Goal: Information Seeking & Learning: Find specific fact

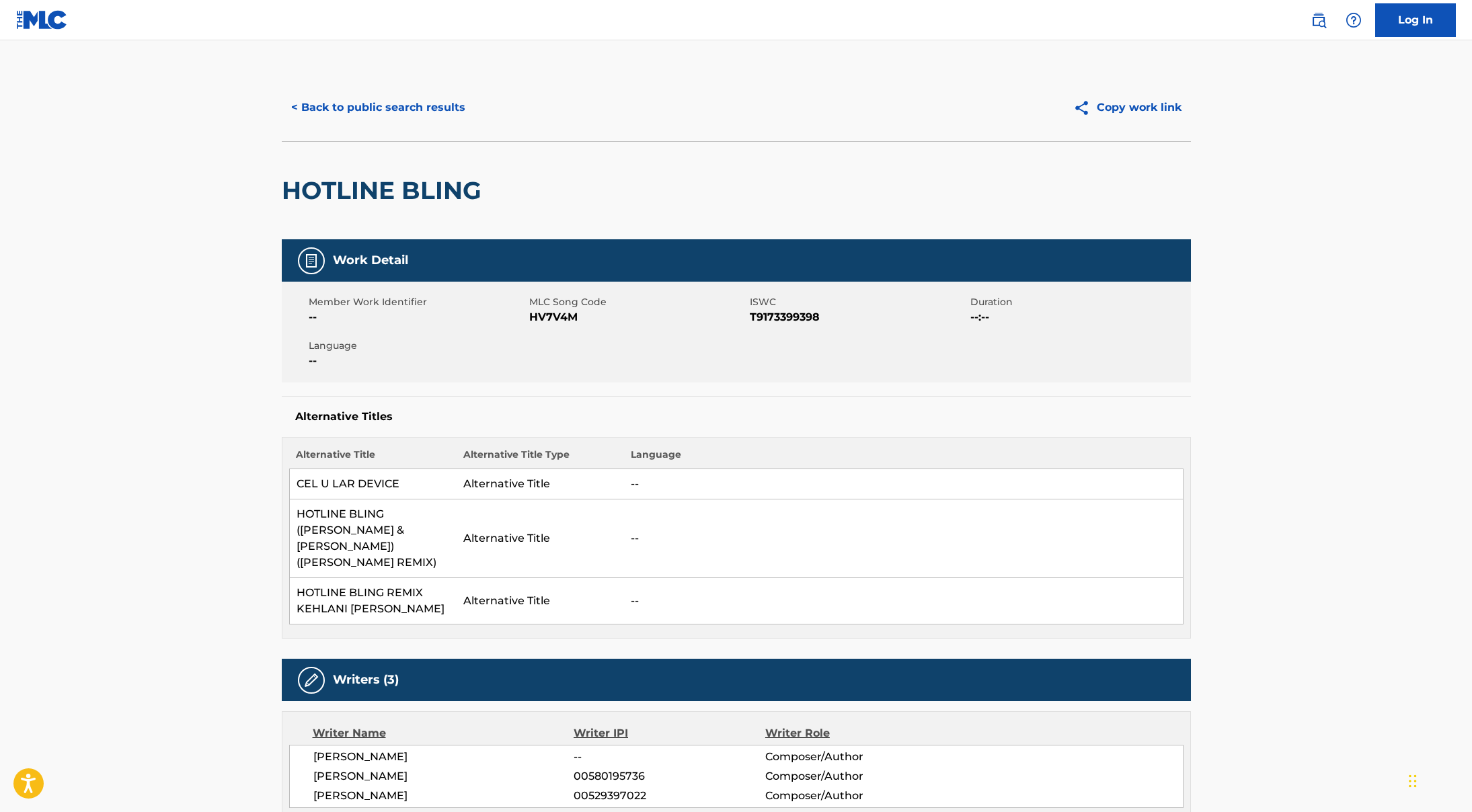
click at [332, 101] on button "< Back to public search results" at bounding box center [378, 107] width 193 height 33
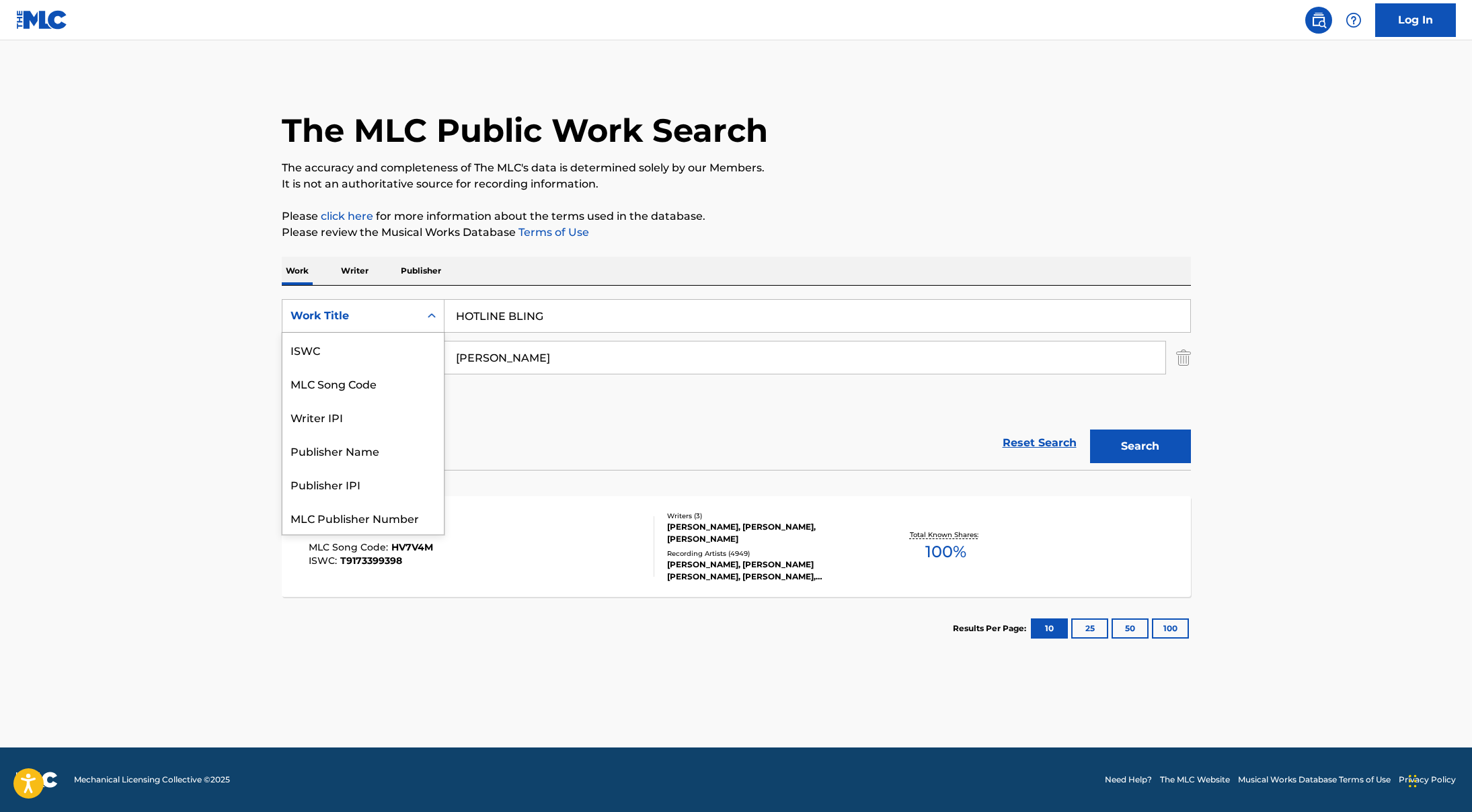
click at [411, 303] on div "Work Title" at bounding box center [351, 316] width 137 height 25
drag, startPoint x: 393, startPoint y: 343, endPoint x: 409, endPoint y: 339, distance: 16.5
click at [393, 344] on div "MLC Song Code" at bounding box center [364, 349] width 162 height 33
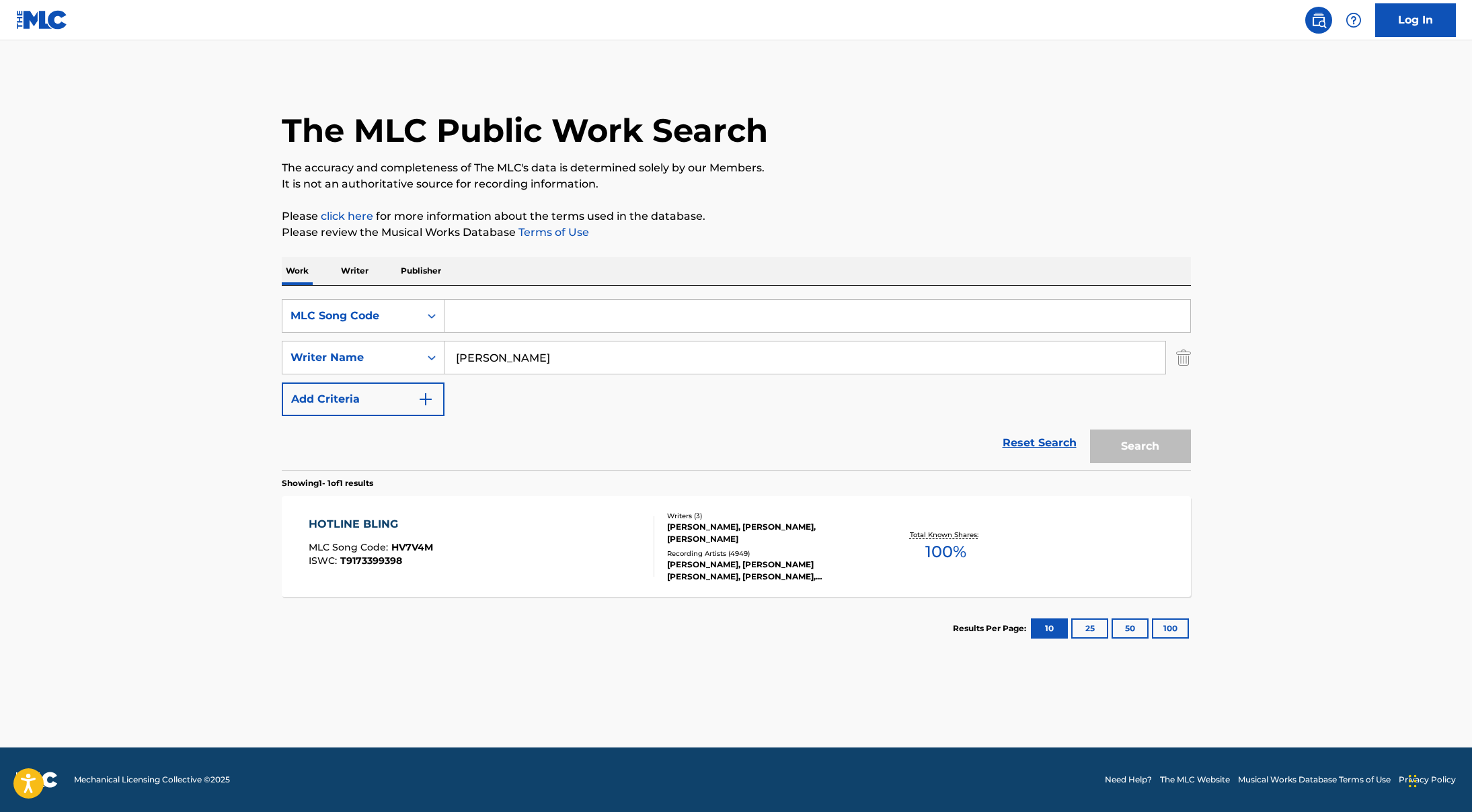
click at [475, 325] on input "Search Form" at bounding box center [817, 316] width 746 height 32
paste input "S03393"
type input "S03393"
click at [474, 364] on input "[PERSON_NAME]" at bounding box center [804, 358] width 721 height 32
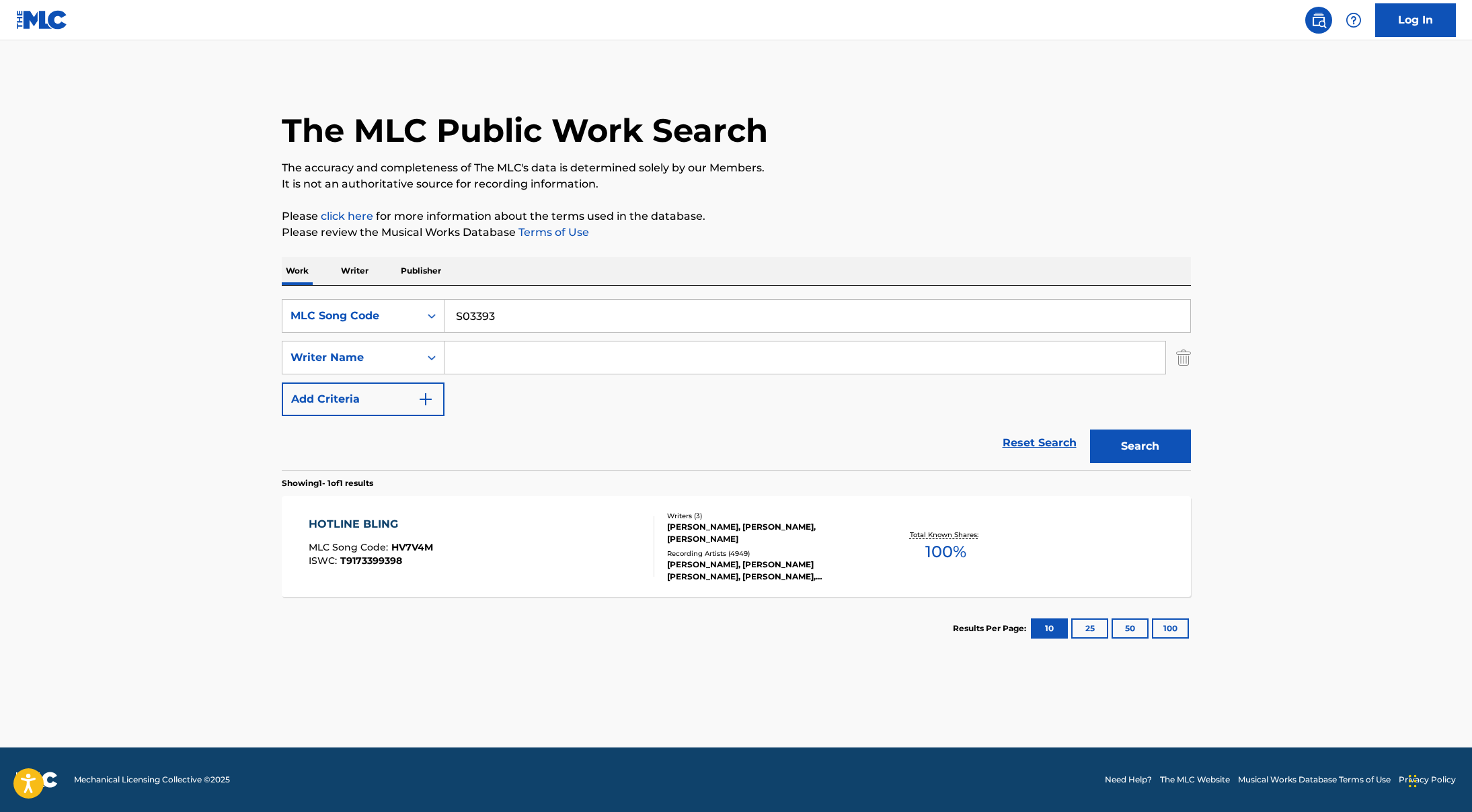
click at [1143, 457] on button "Search" at bounding box center [1140, 446] width 101 height 33
click at [487, 589] on div "SYMPHONY OF PRAISE MLC Song Code : S03393 ISWC : T0701680774 Writers ( 2 ) [PER…" at bounding box center [736, 546] width 909 height 100
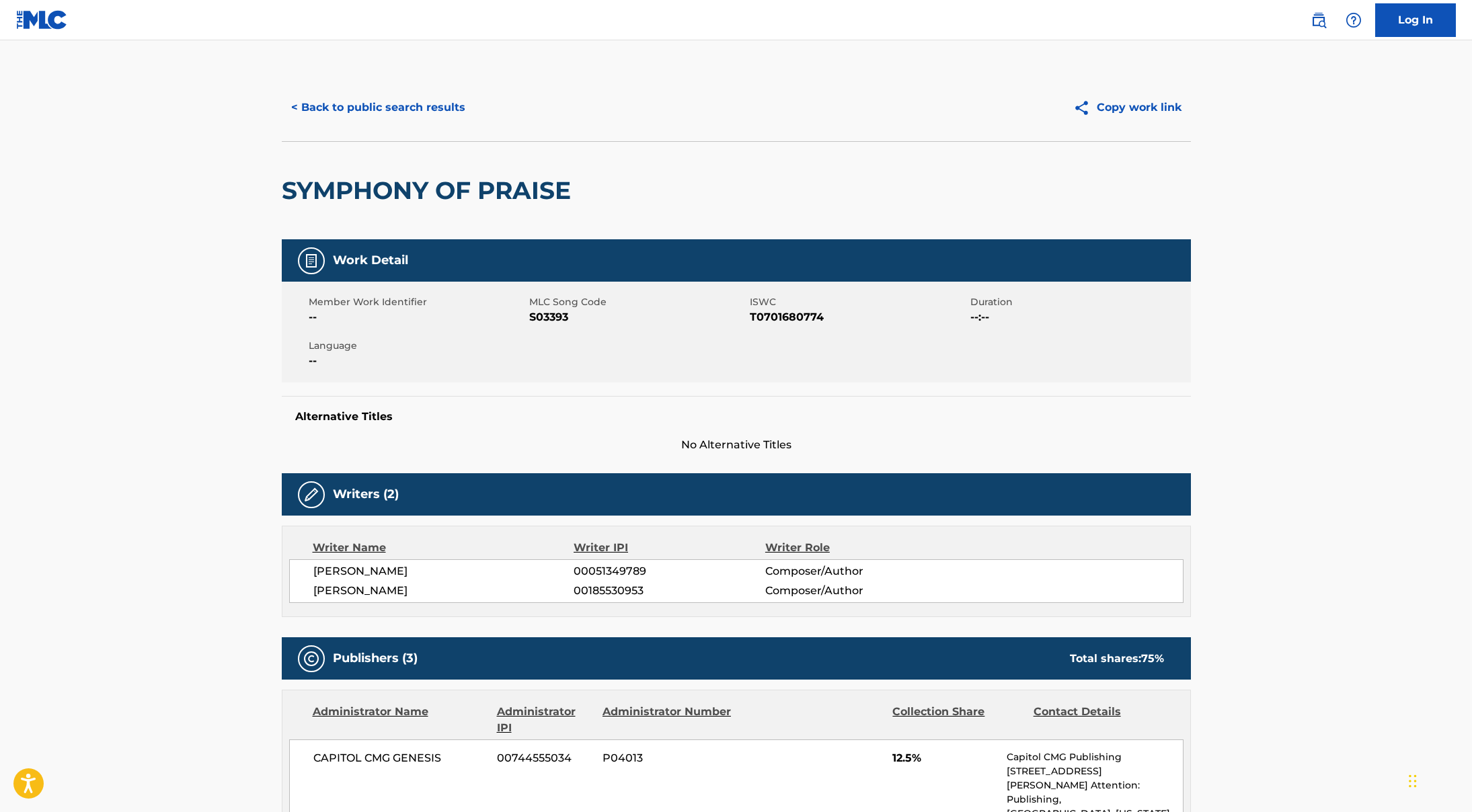
click at [362, 100] on button "< Back to public search results" at bounding box center [378, 107] width 193 height 33
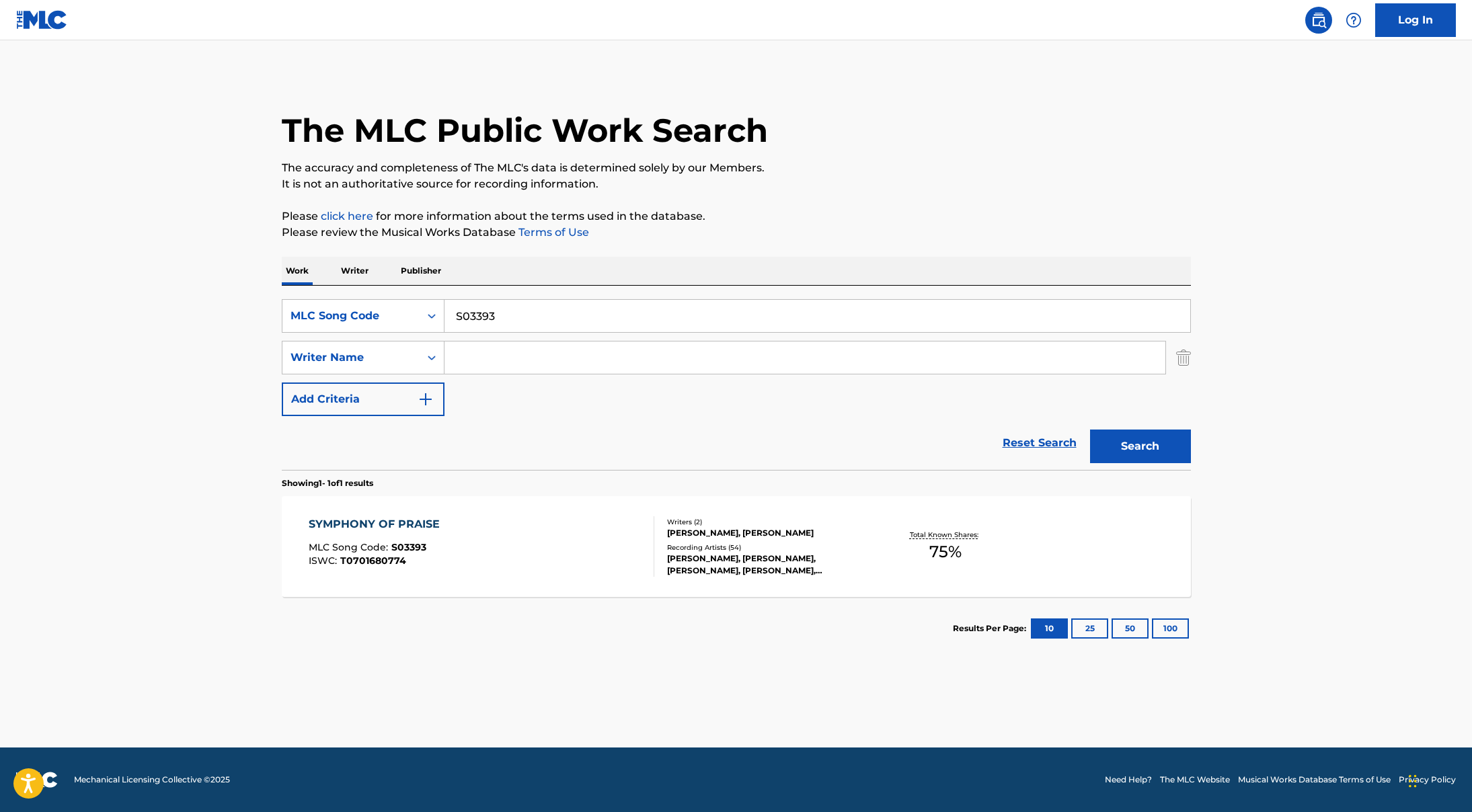
click at [467, 323] on input "S03393" at bounding box center [817, 316] width 746 height 32
paste input "MVBXZO"
type input "MVBXZO"
click at [1110, 452] on button "Search" at bounding box center [1140, 446] width 101 height 33
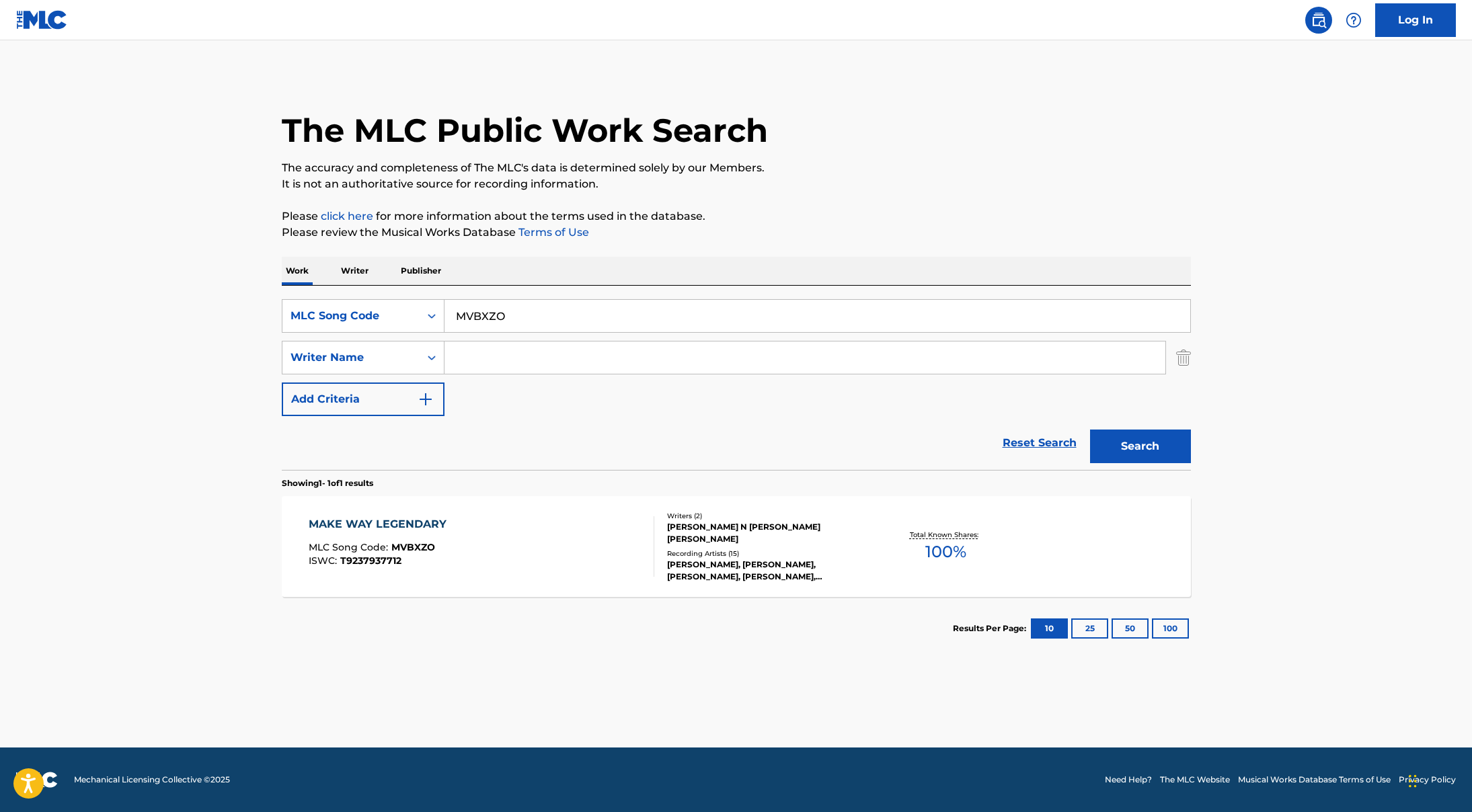
click at [613, 548] on div "MAKE WAY LEGENDARY MLC Song Code : MVBXZO ISWC : T9237937712" at bounding box center [481, 546] width 346 height 60
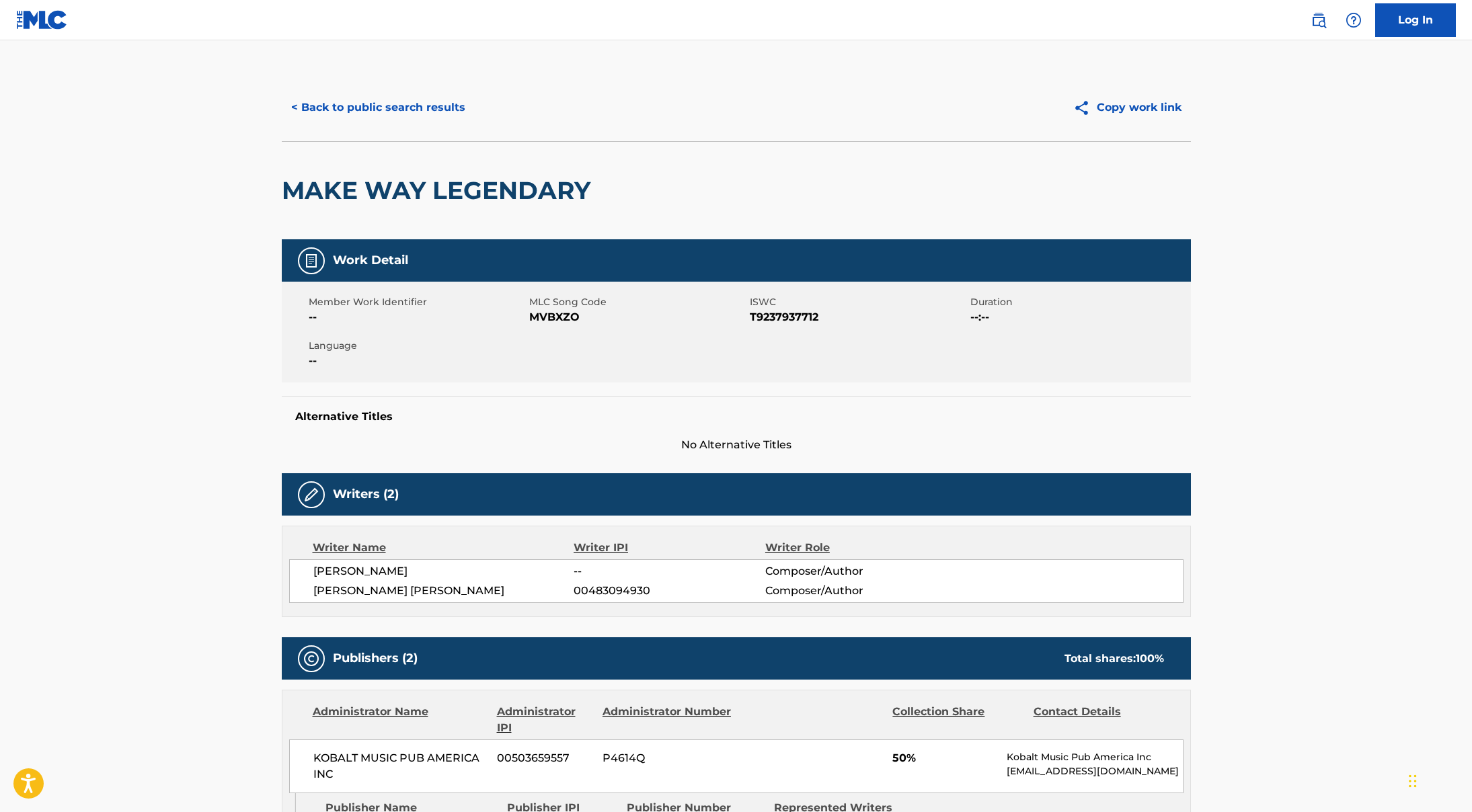
click at [484, 184] on h2 "MAKE WAY LEGENDARY" at bounding box center [439, 191] width 315 height 31
copy div "MAKE WAY LEGENDARY"
click at [364, 100] on button "< Back to public search results" at bounding box center [378, 107] width 193 height 33
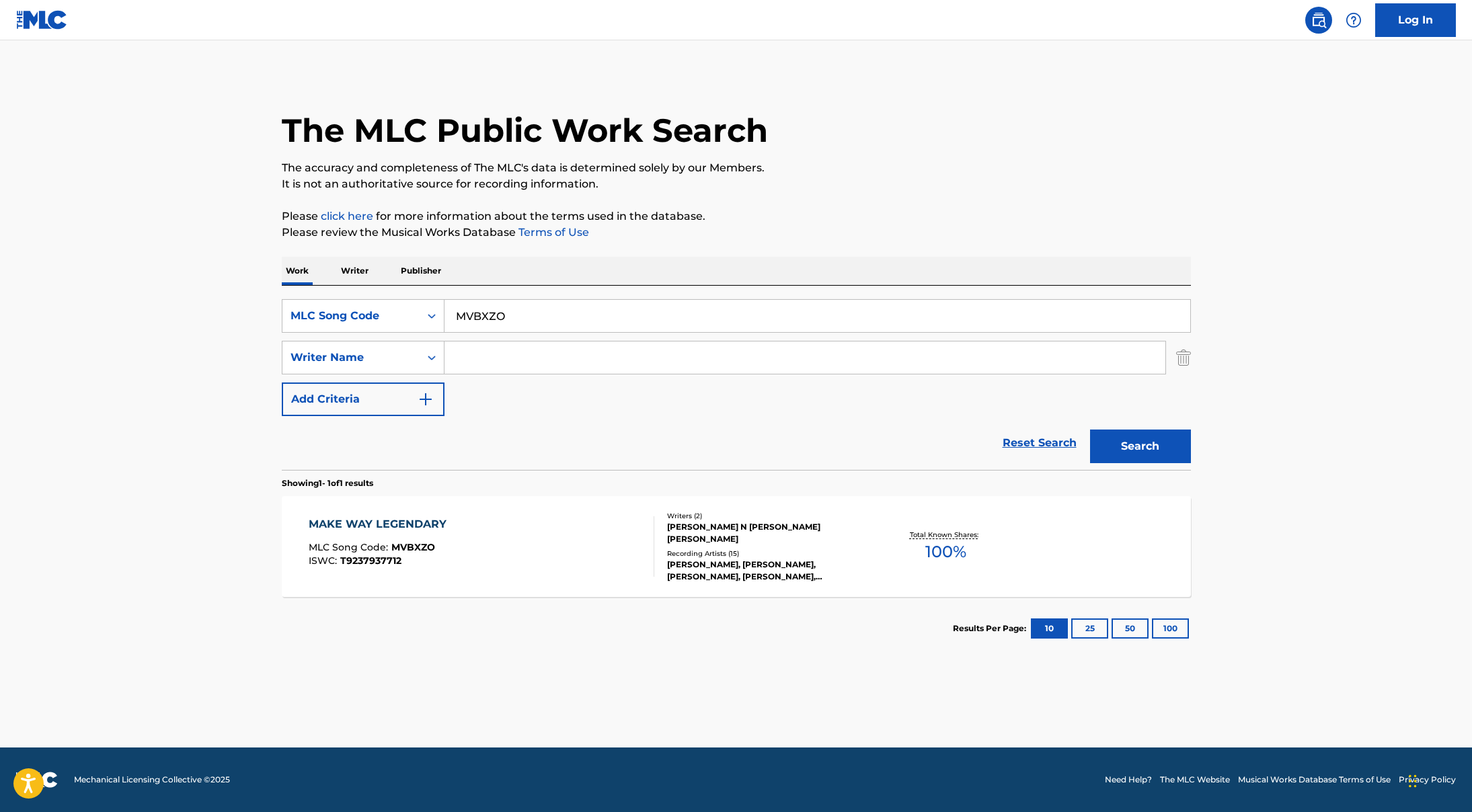
click at [511, 306] on input "MVBXZO" at bounding box center [817, 316] width 746 height 32
paste input "H37VM"
type input "MH37VM"
click at [1165, 435] on button "Search" at bounding box center [1140, 446] width 101 height 33
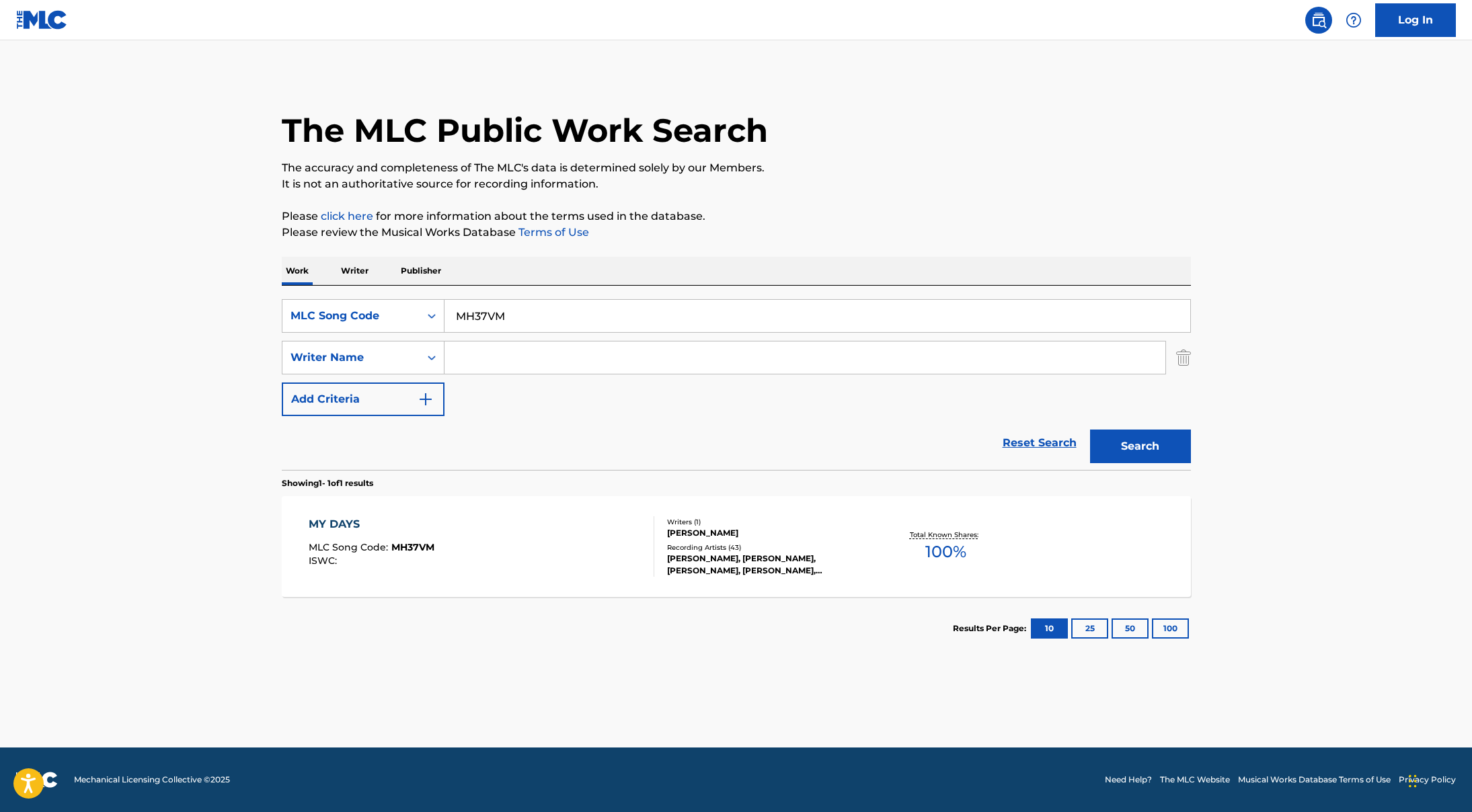
click at [581, 546] on div "MY DAYS MLC Song Code : MH37VM ISWC :" at bounding box center [481, 546] width 346 height 60
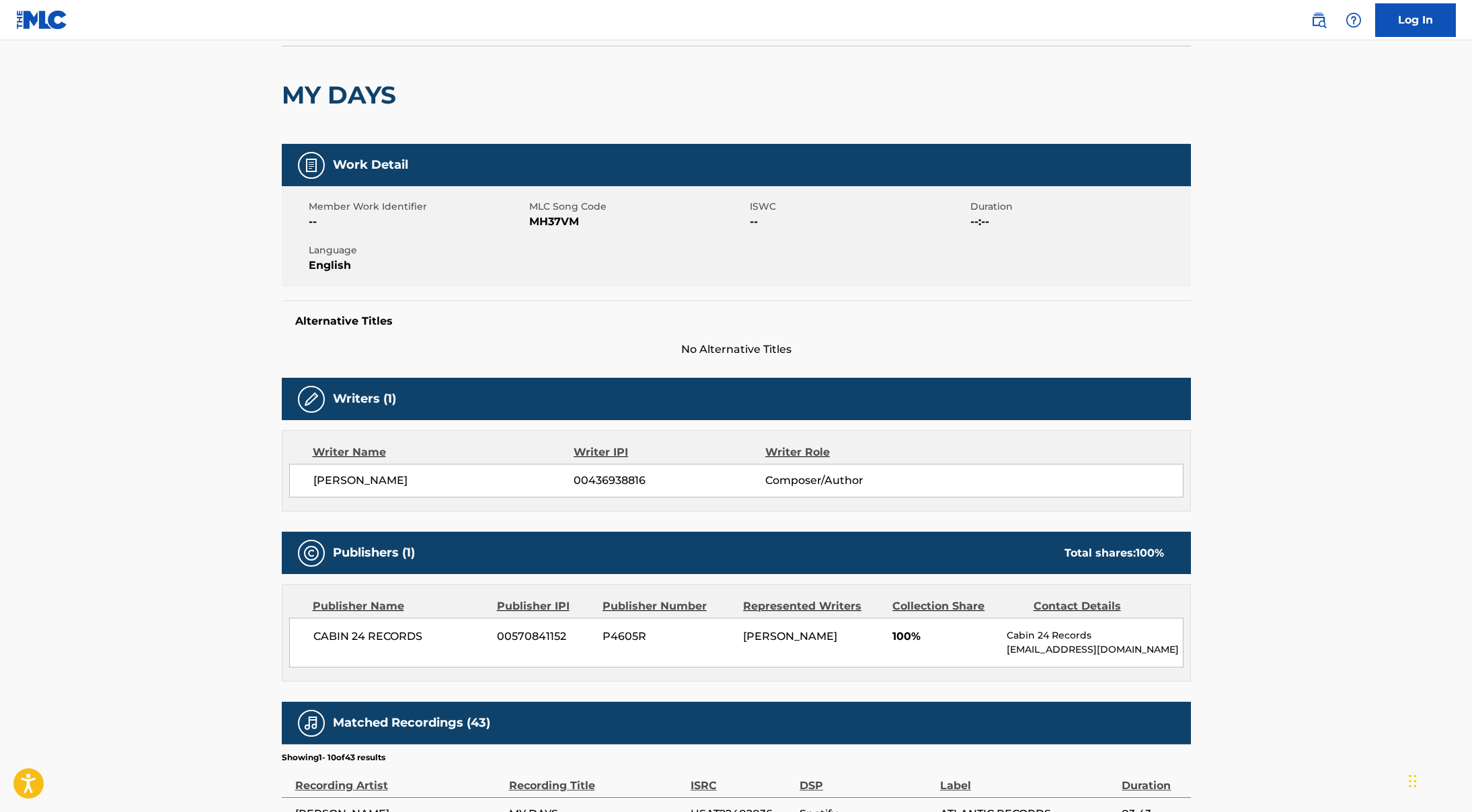
scroll to position [141, 0]
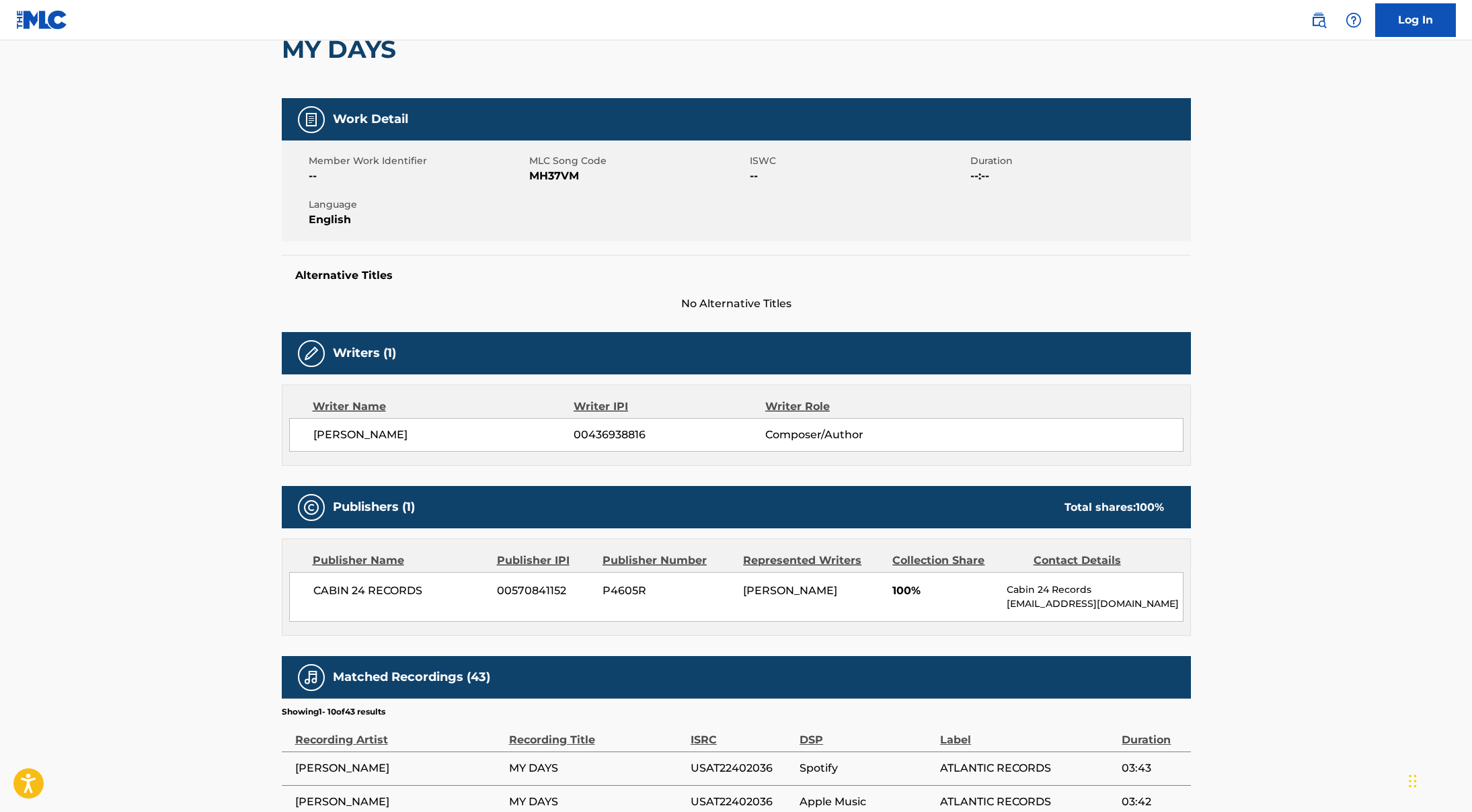
click at [366, 92] on div "MY DAYS" at bounding box center [342, 49] width 121 height 98
click at [362, 61] on h2 "MY DAYS" at bounding box center [342, 49] width 121 height 31
copy div "MY DAYS"
